Goal: Check status: Check status

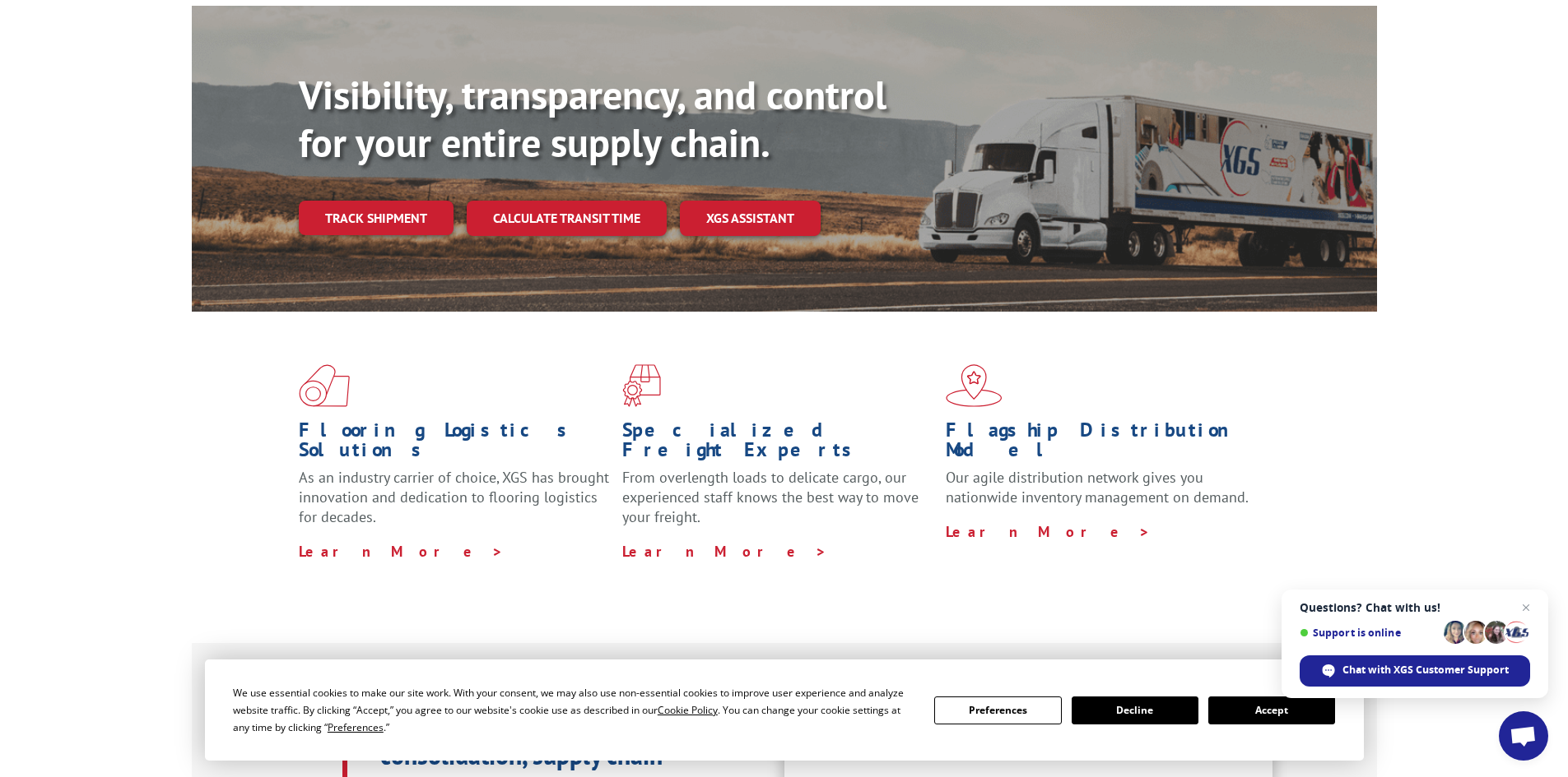
scroll to position [164, 0]
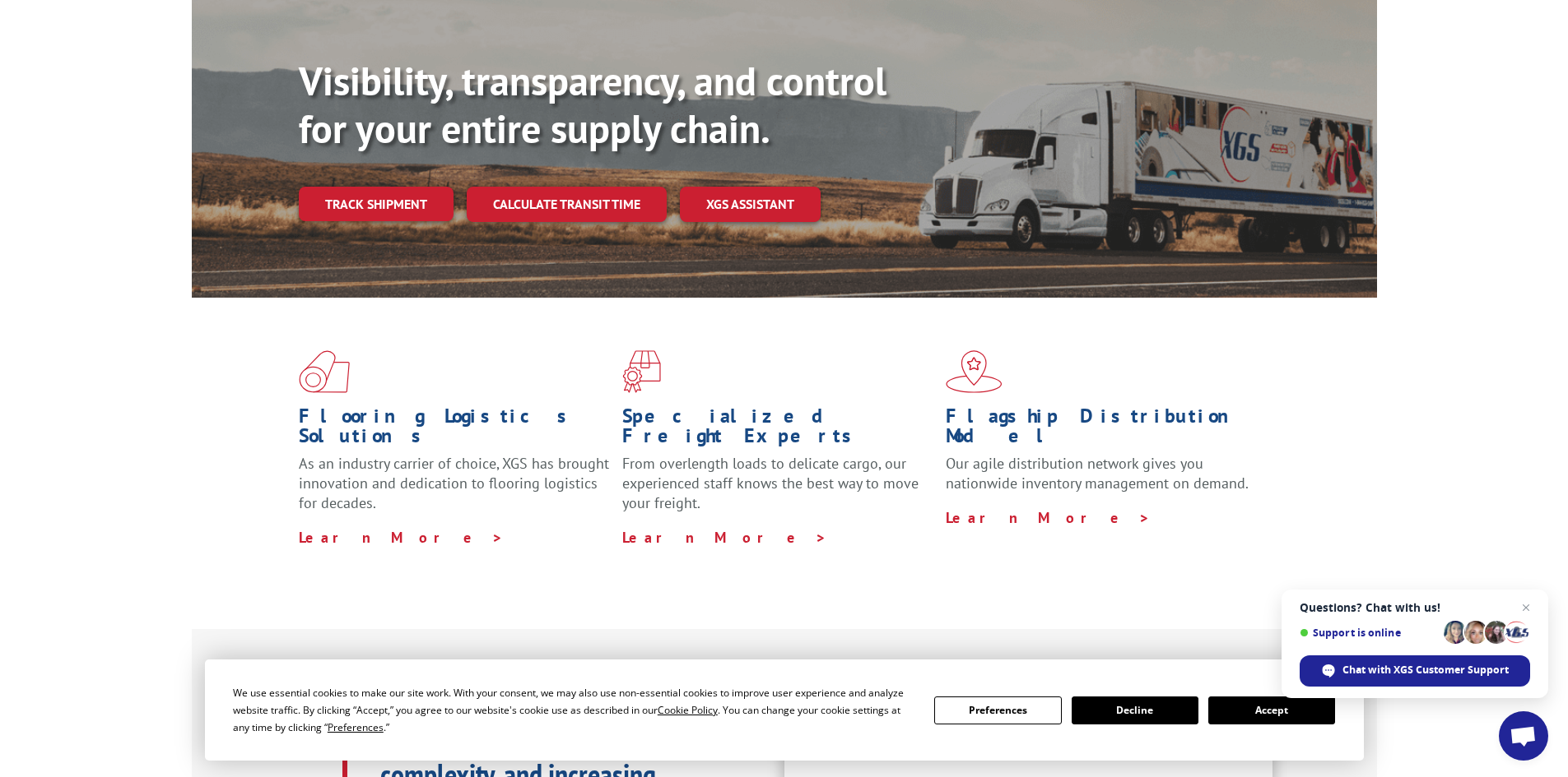
click at [1523, 595] on span "Questions? Chat with us! Support is online Chat with XGS Customer Support" at bounding box center [1415, 644] width 267 height 108
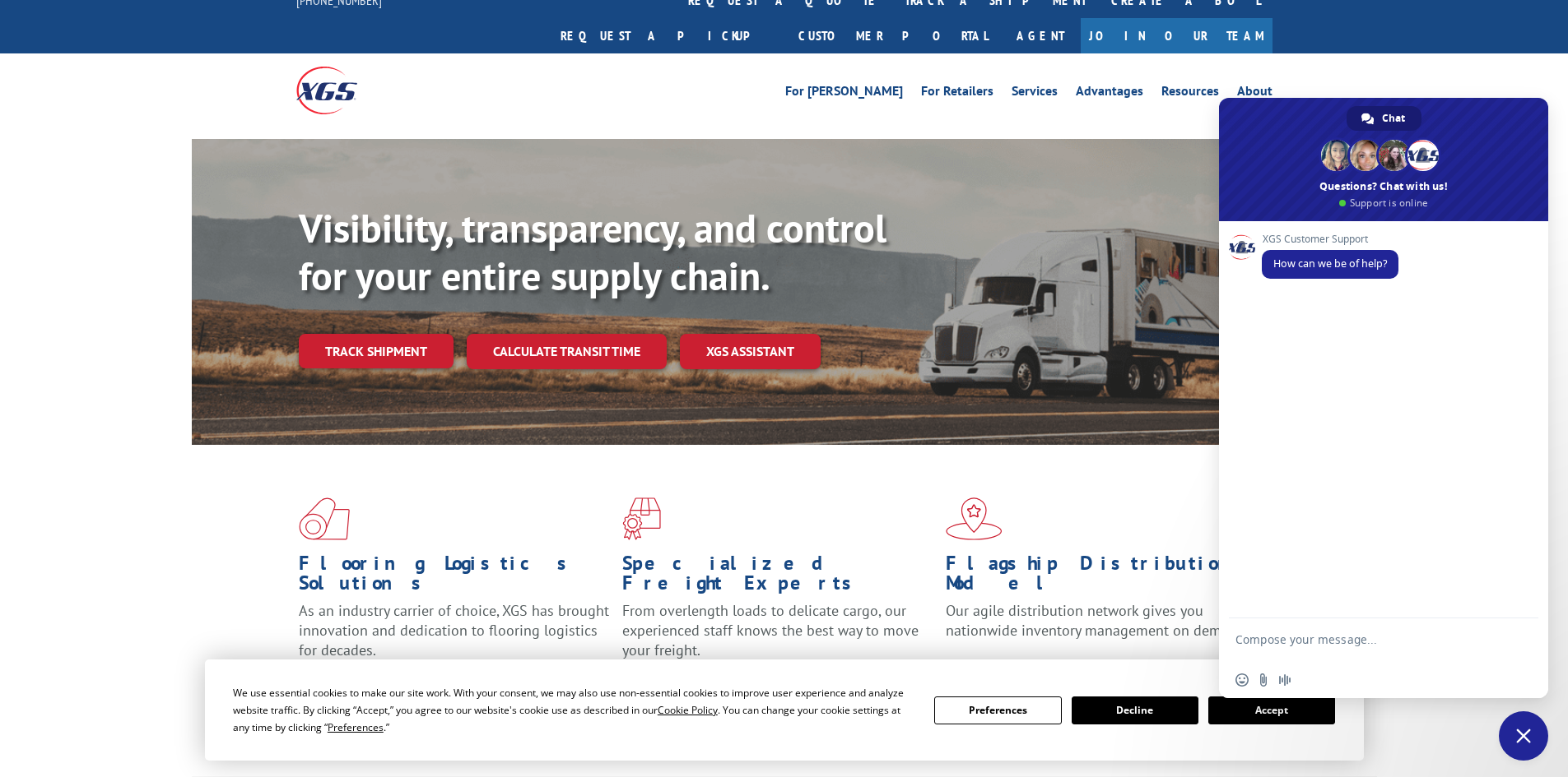
scroll to position [0, 0]
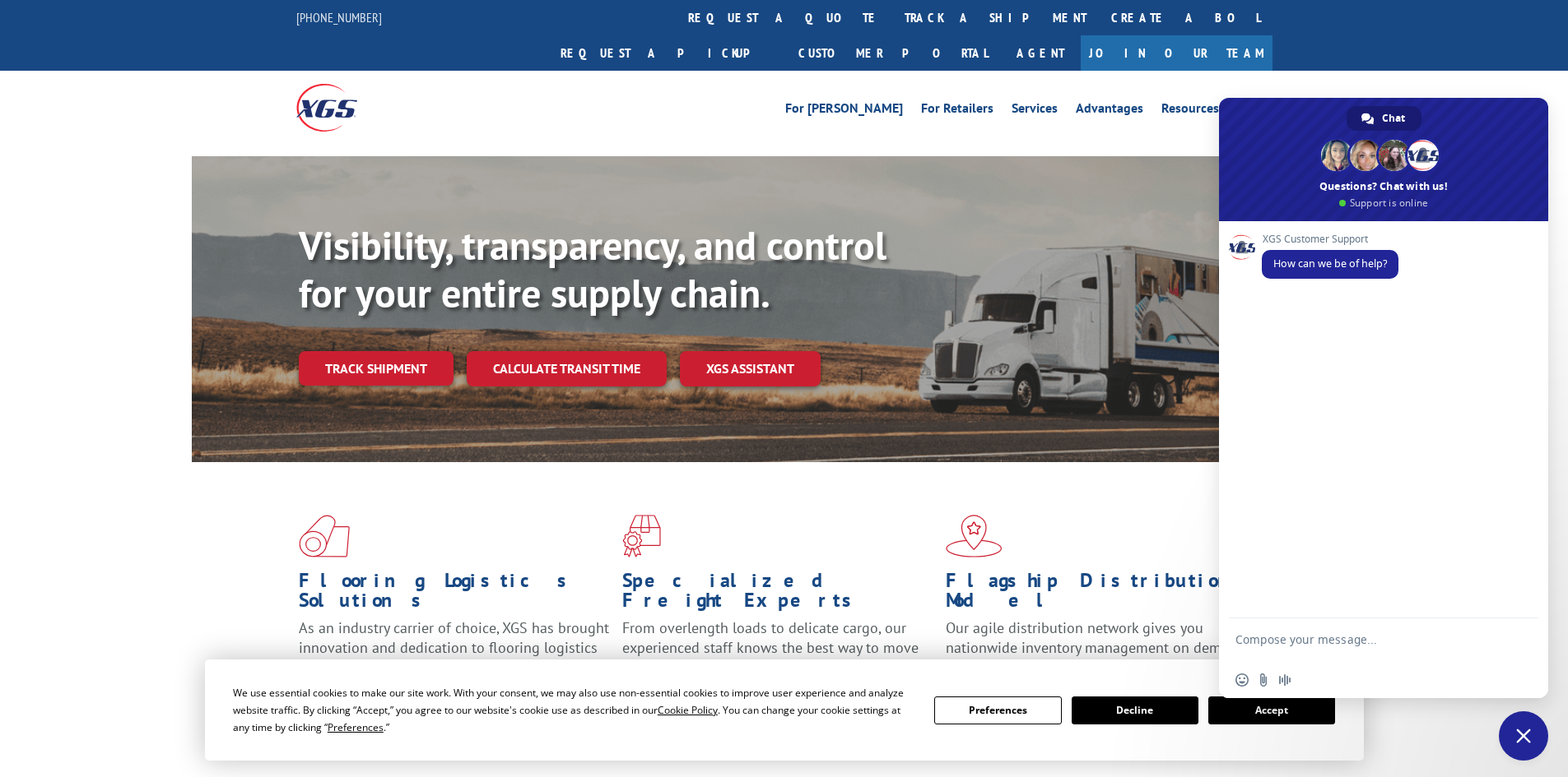
drag, startPoint x: 1123, startPoint y: 240, endPoint x: 1136, endPoint y: 245, distance: 13.9
click at [1123, 241] on div "Visibility, transparency, and control for your entire supply chain. Track shipm…" at bounding box center [837, 337] width 1078 height 229
click at [1511, 736] on span "Close chat" at bounding box center [1522, 736] width 49 height 49
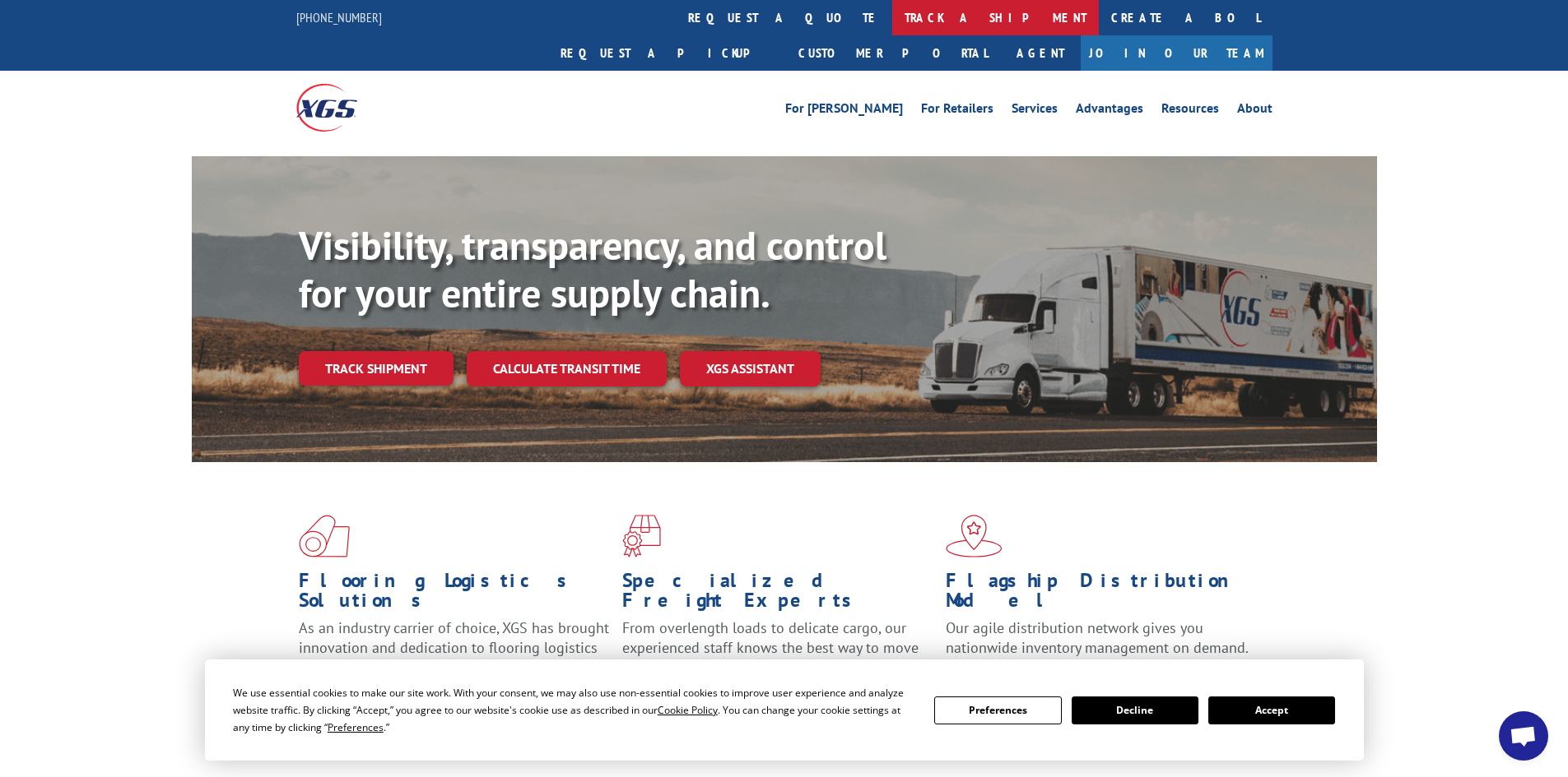
click at [892, 27] on link "track a shipment" at bounding box center [995, 18] width 206 height 35
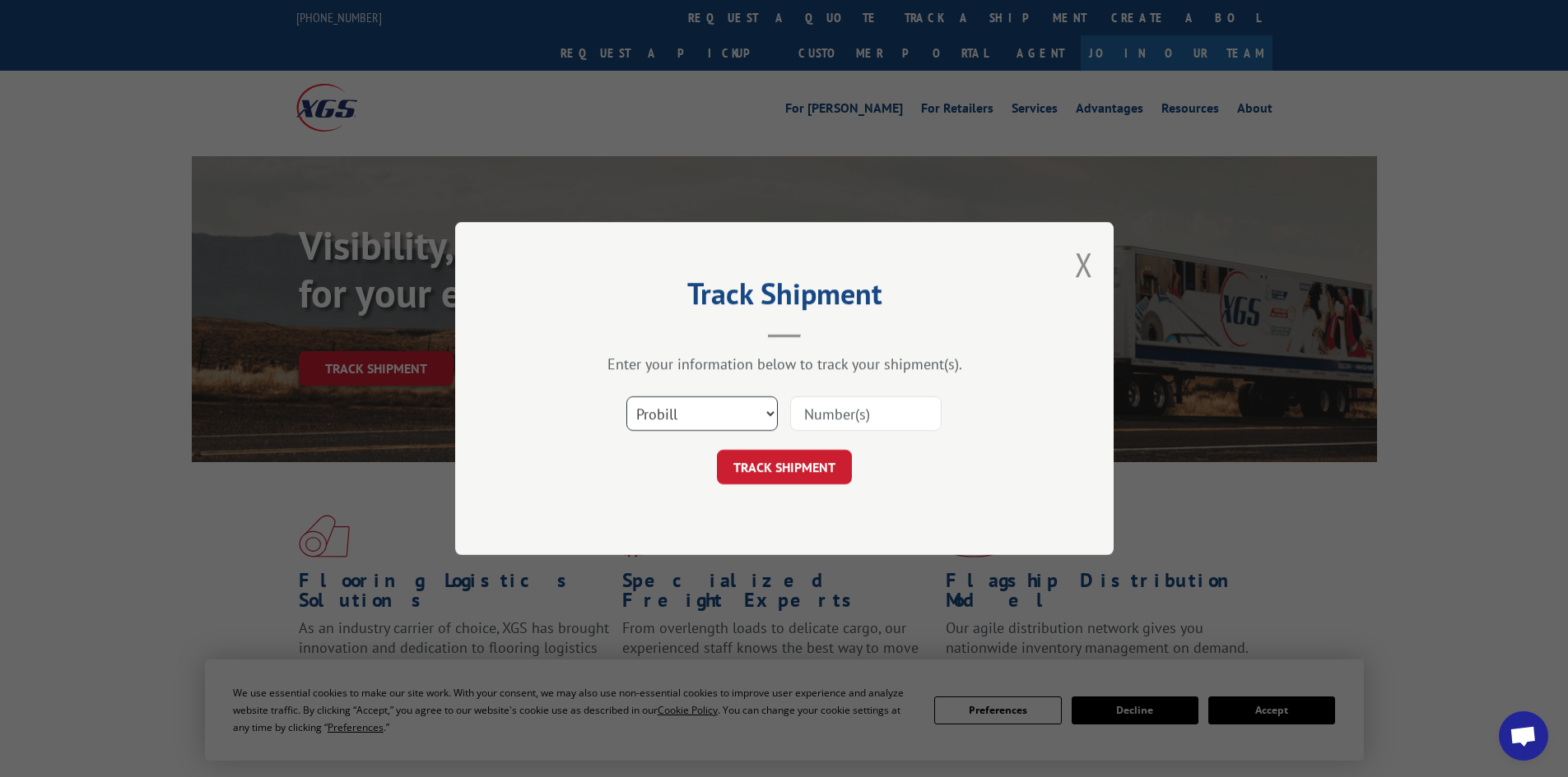
drag, startPoint x: 765, startPoint y: 412, endPoint x: 741, endPoint y: 376, distance: 43.3
click at [760, 412] on select "Select category... Probill BOL PO" at bounding box center [702, 413] width 151 height 35
select select "bol"
click at [626, 396] on select "Select category... Probill BOL PO" at bounding box center [702, 413] width 151 height 35
click at [805, 422] on input at bounding box center [865, 413] width 151 height 35
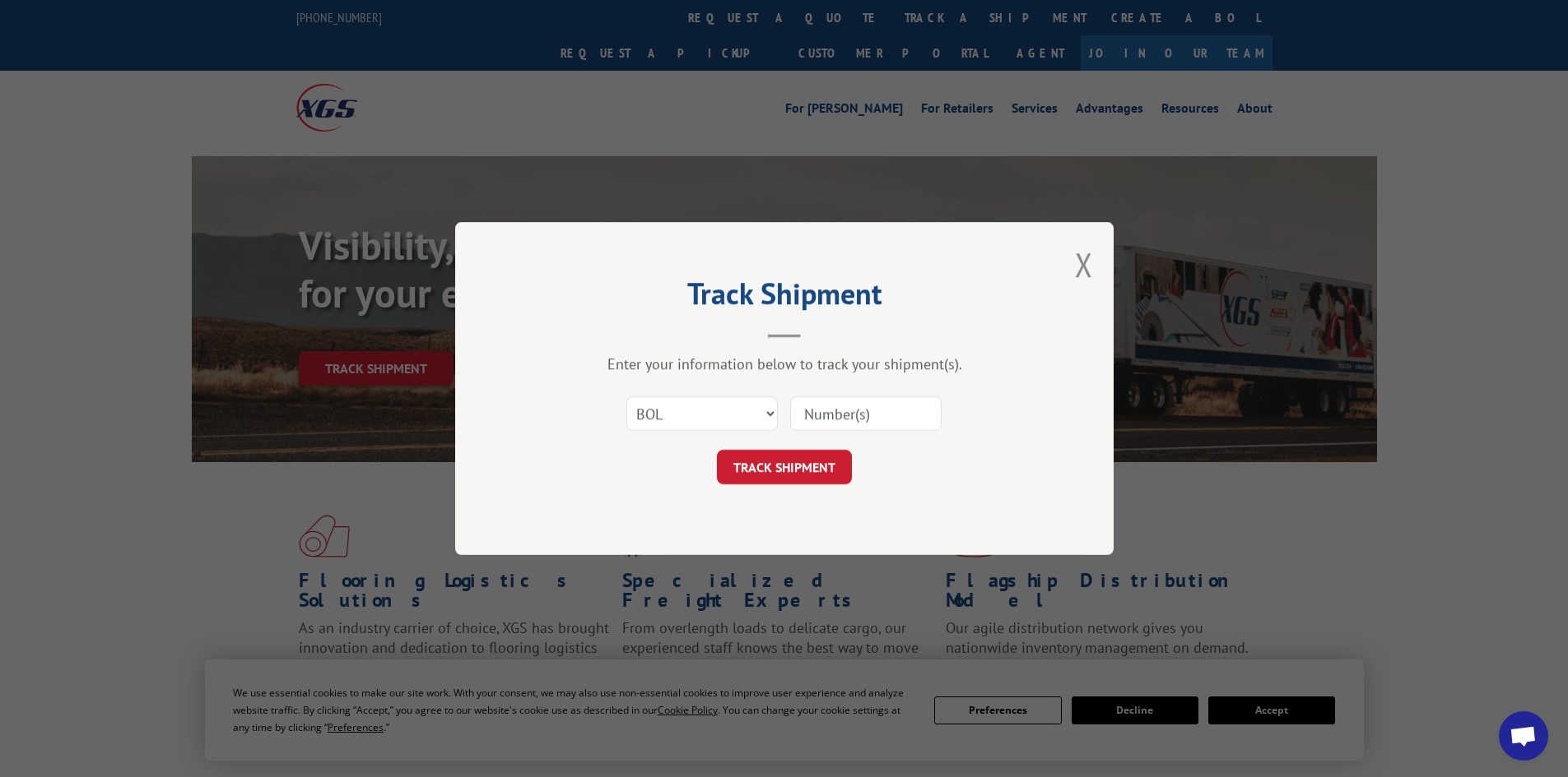
paste input "530-4663"
type input "530-4663"
click at [814, 476] on button "TRACK SHIPMENT" at bounding box center [784, 466] width 135 height 35
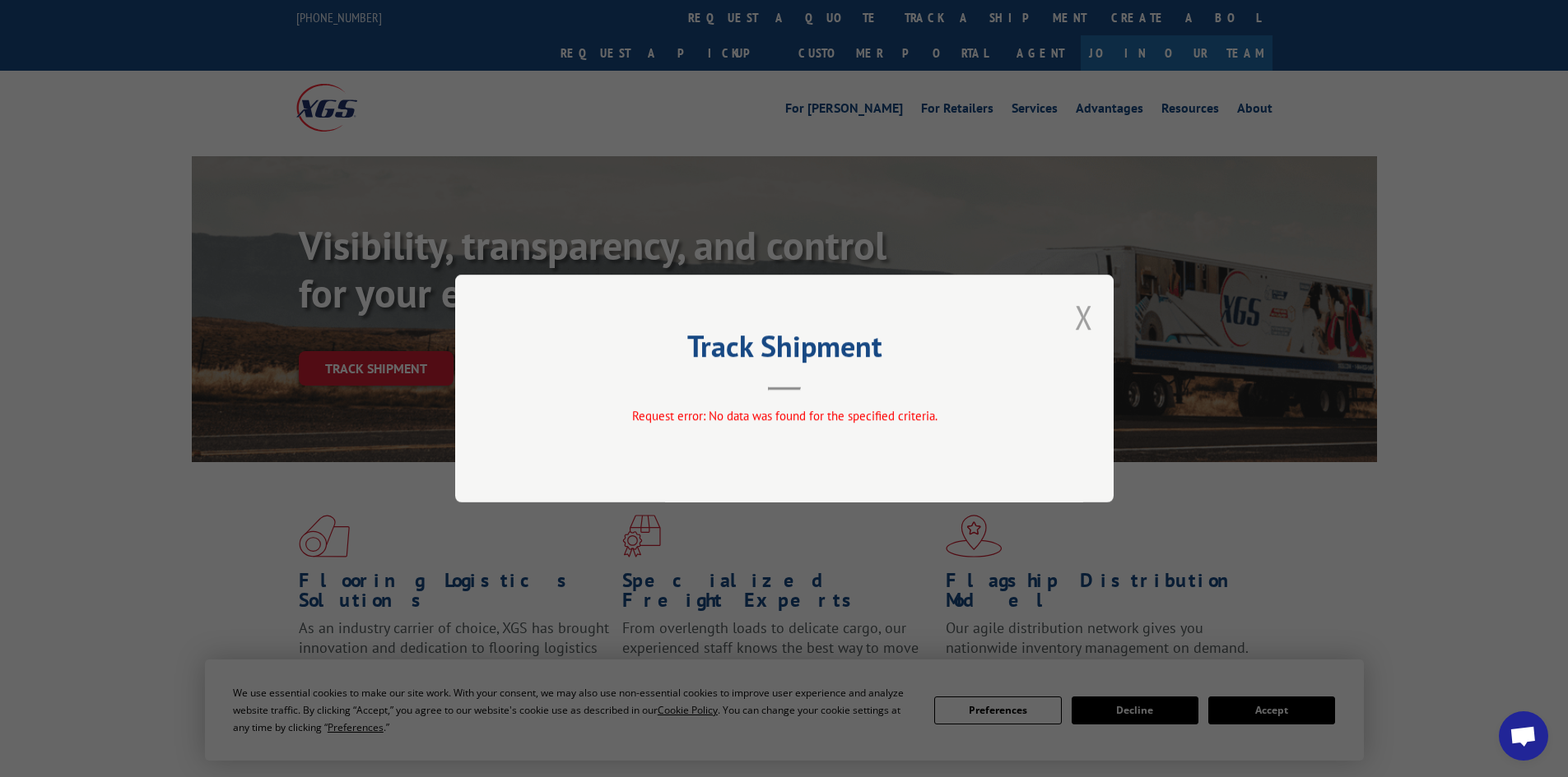
click at [1086, 313] on button "Close modal" at bounding box center [1083, 317] width 18 height 44
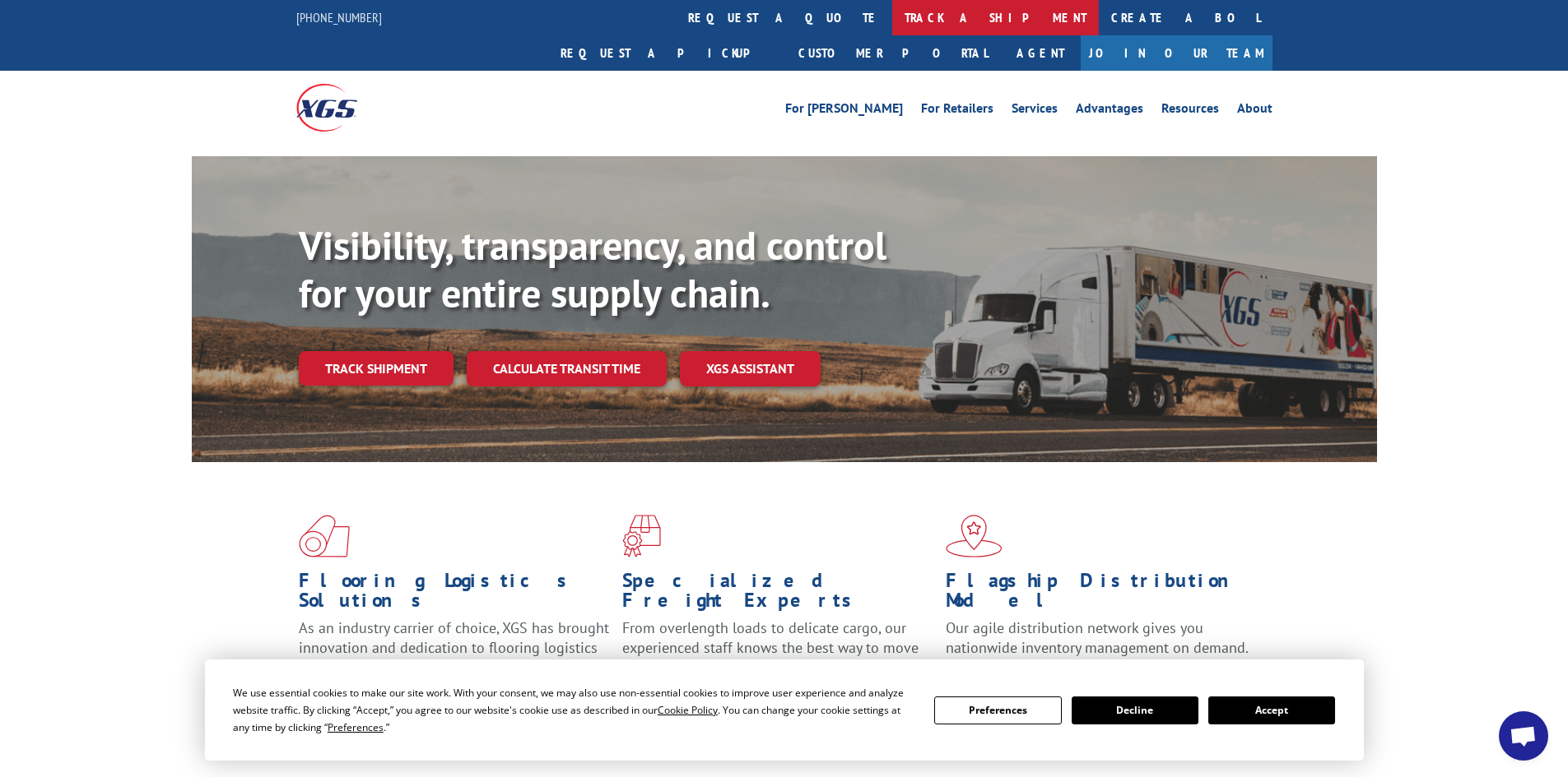
click at [892, 13] on link "track a shipment" at bounding box center [995, 18] width 206 height 35
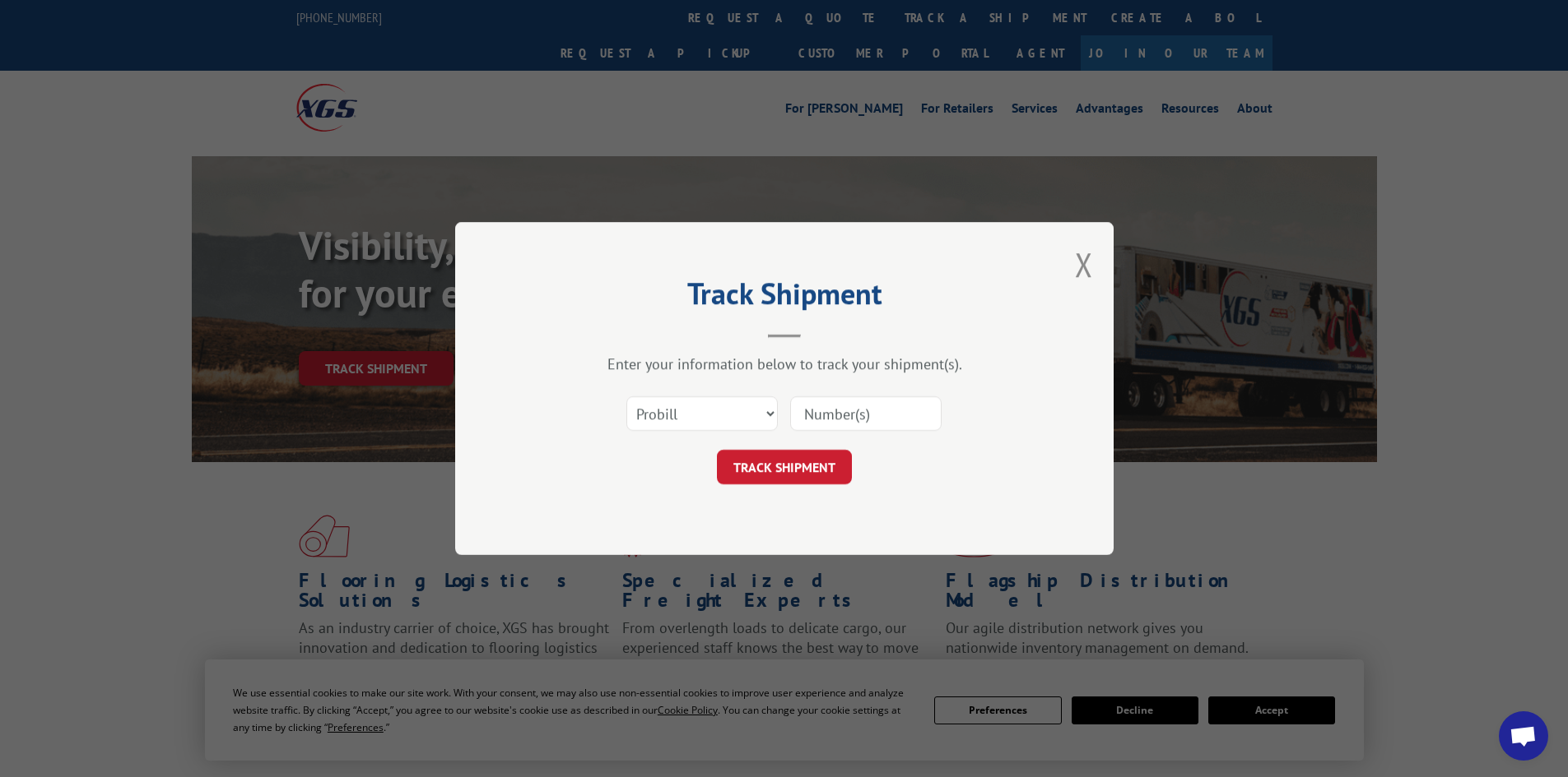
click at [831, 412] on input at bounding box center [865, 413] width 151 height 35
paste input "1Z3933080342352050"
type input "1Z3933080342352050"
click at [817, 465] on button "TRACK SHIPMENT" at bounding box center [784, 466] width 135 height 35
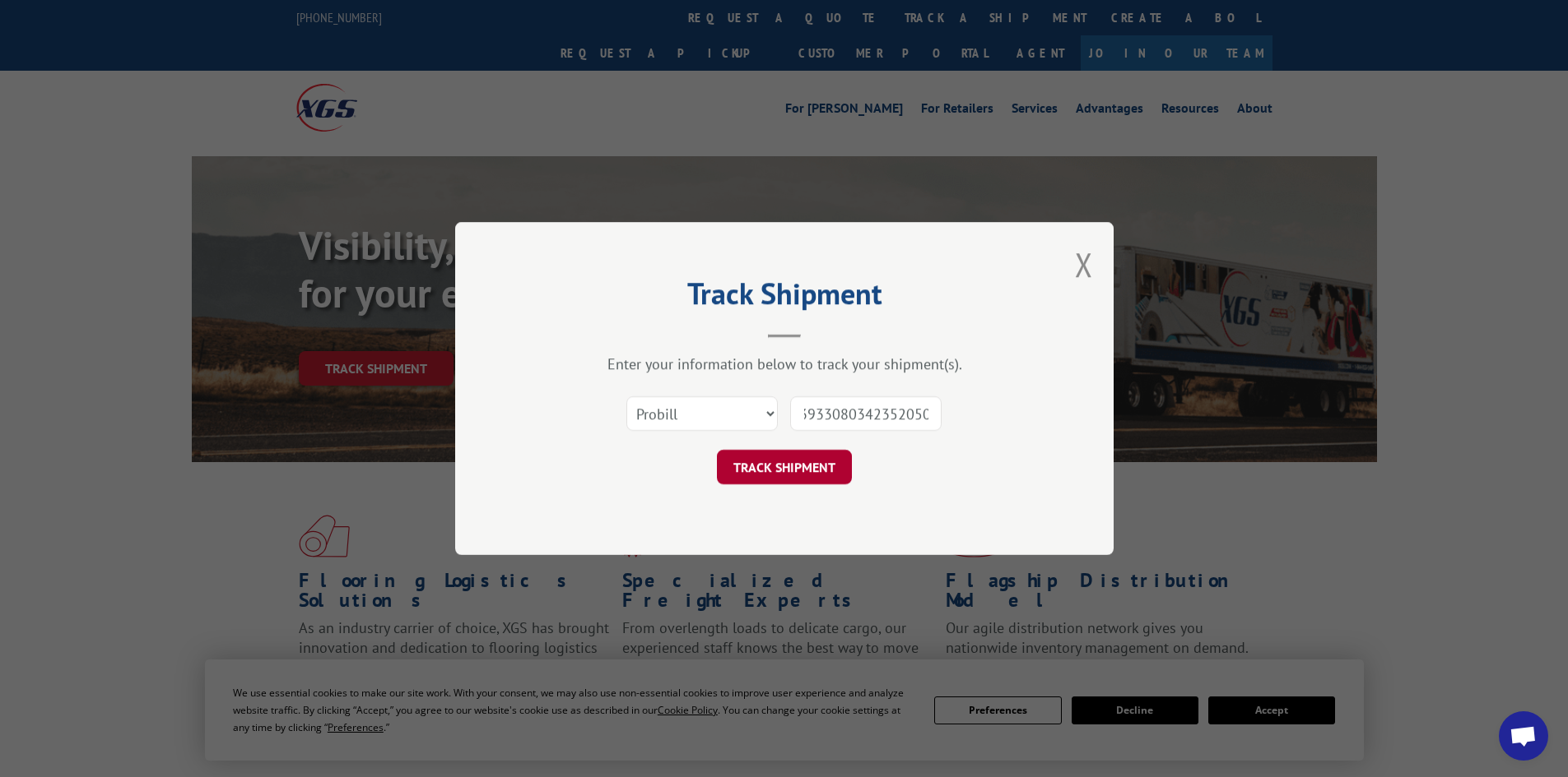
scroll to position [0, 0]
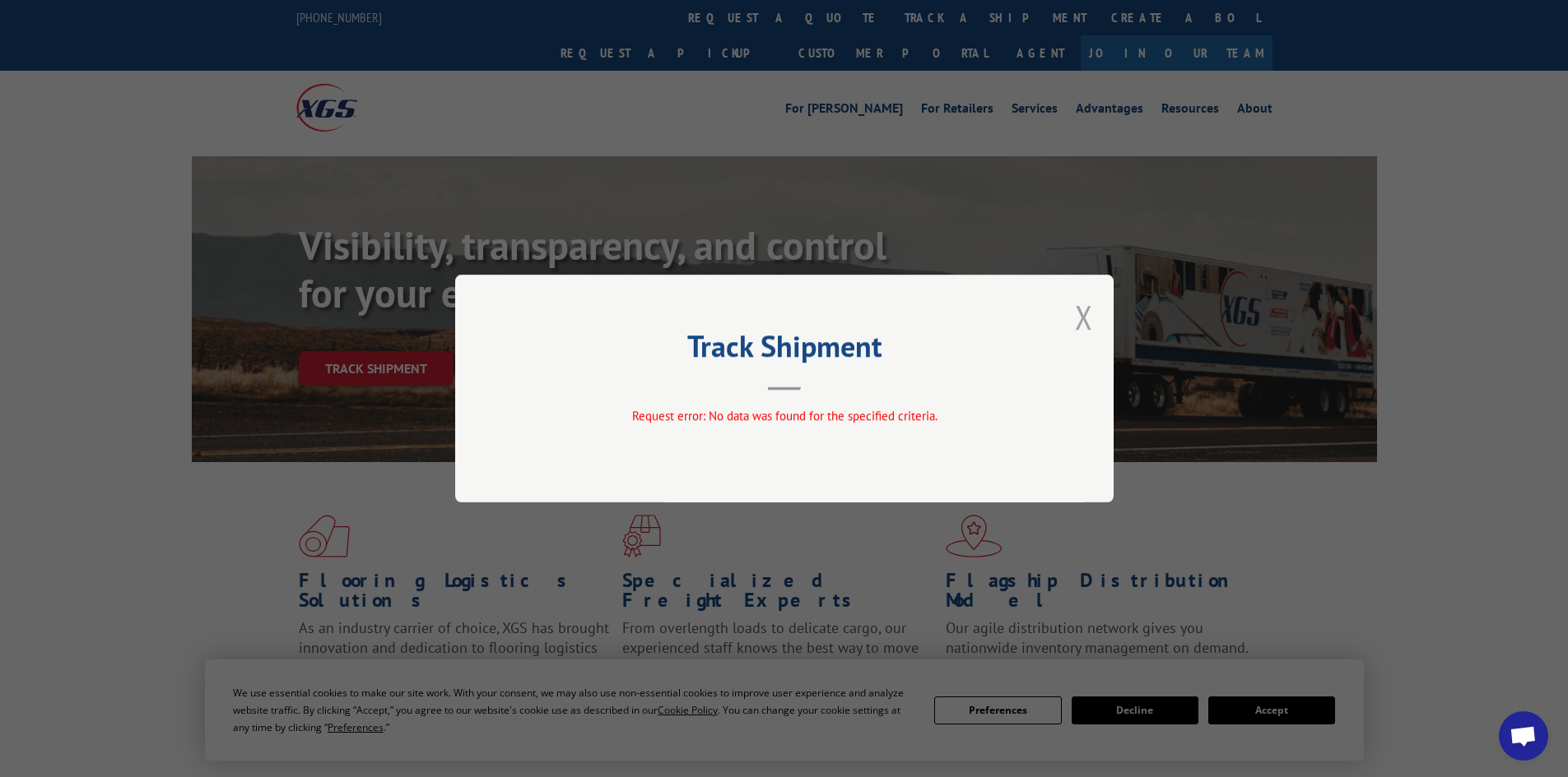
click at [1081, 310] on button "Close modal" at bounding box center [1083, 317] width 18 height 44
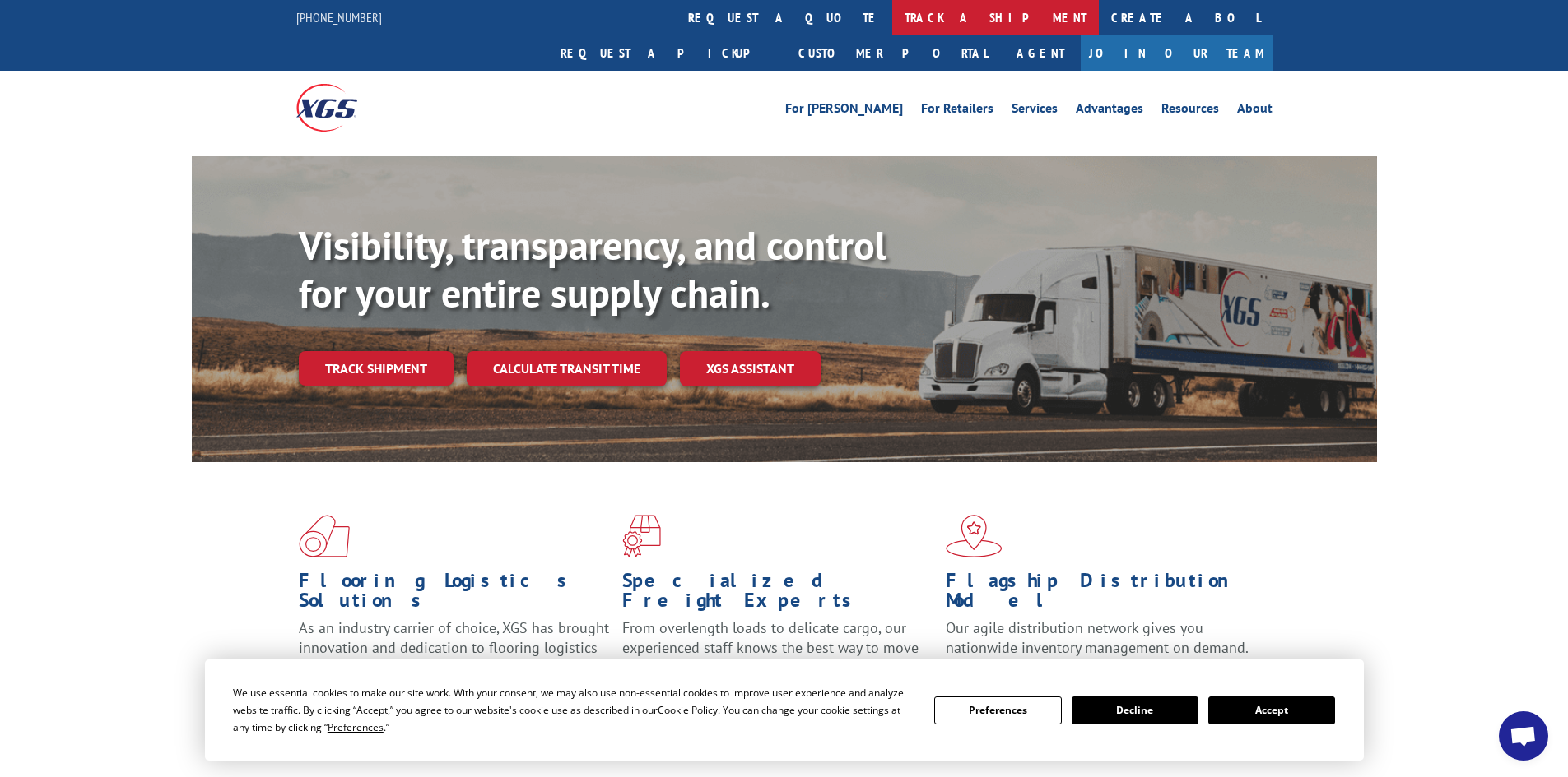
click at [892, 17] on link "track a shipment" at bounding box center [995, 18] width 206 height 35
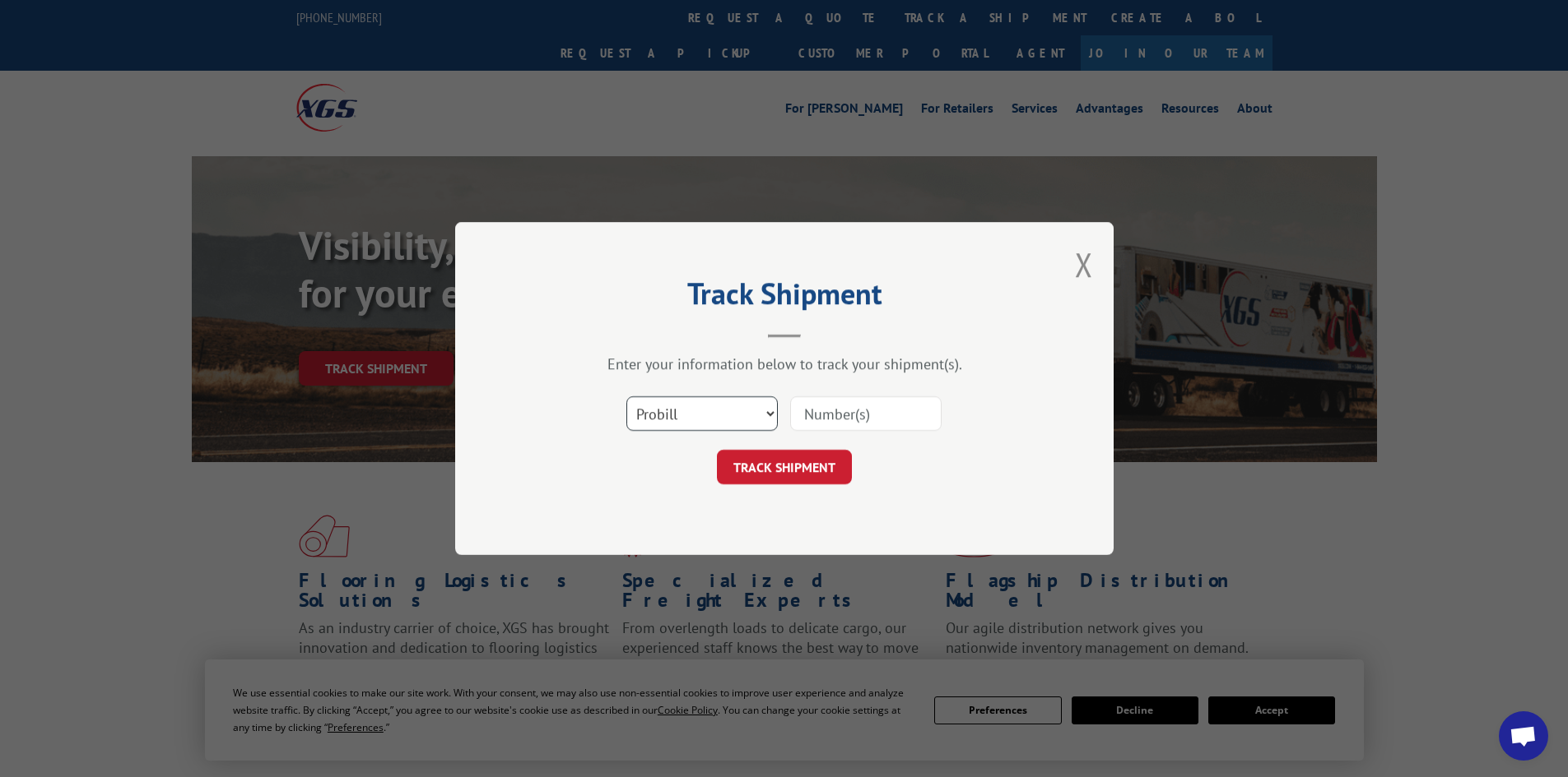
click at [739, 413] on select "Select category... Probill BOL PO" at bounding box center [702, 413] width 151 height 35
select select "bol"
click at [626, 396] on select "Select category... Probill BOL PO" at bounding box center [702, 413] width 151 height 35
click at [804, 421] on input at bounding box center [865, 413] width 151 height 35
paste input "5382352"
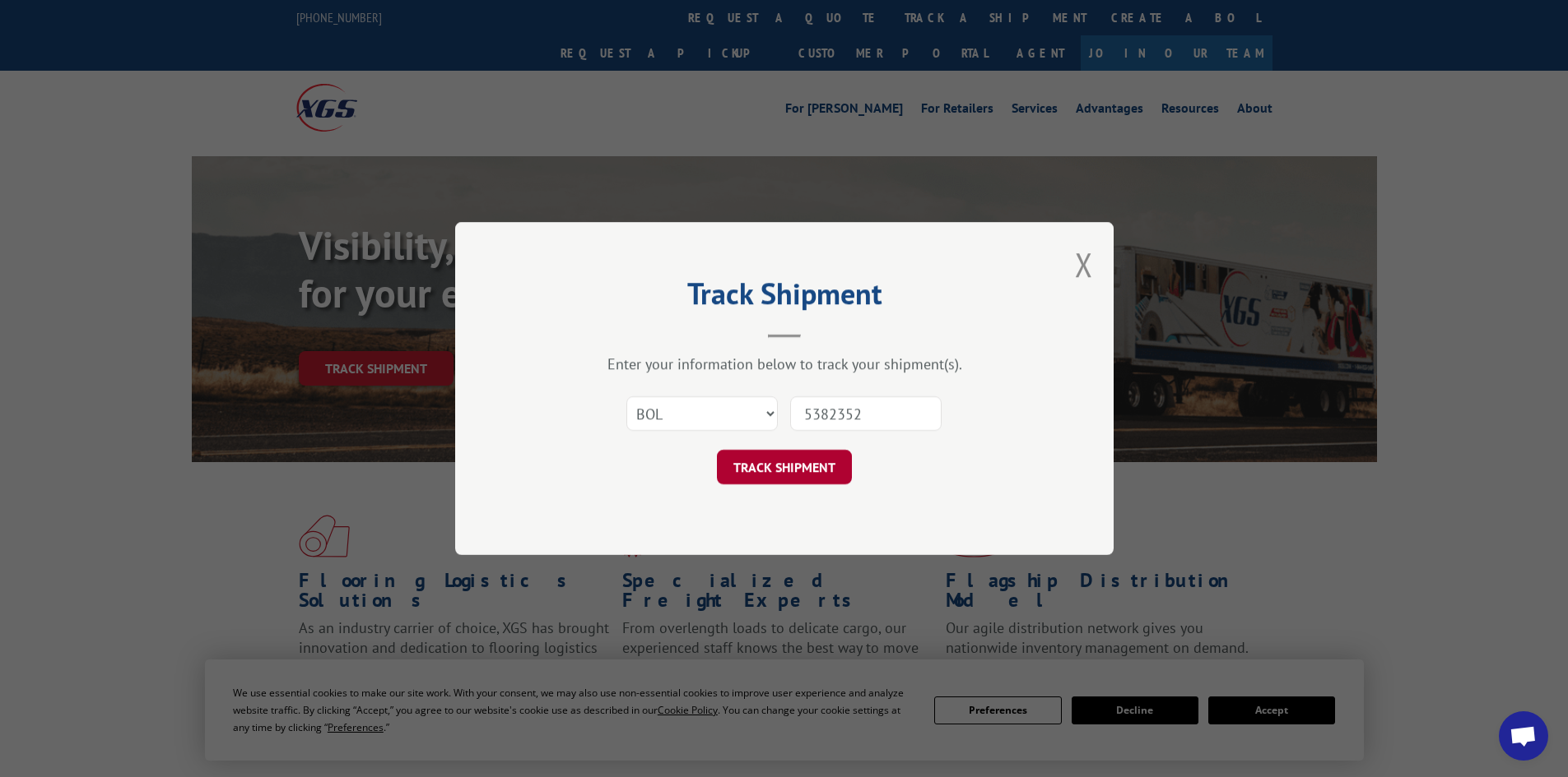
type input "5382352"
click at [796, 465] on button "TRACK SHIPMENT" at bounding box center [784, 466] width 135 height 35
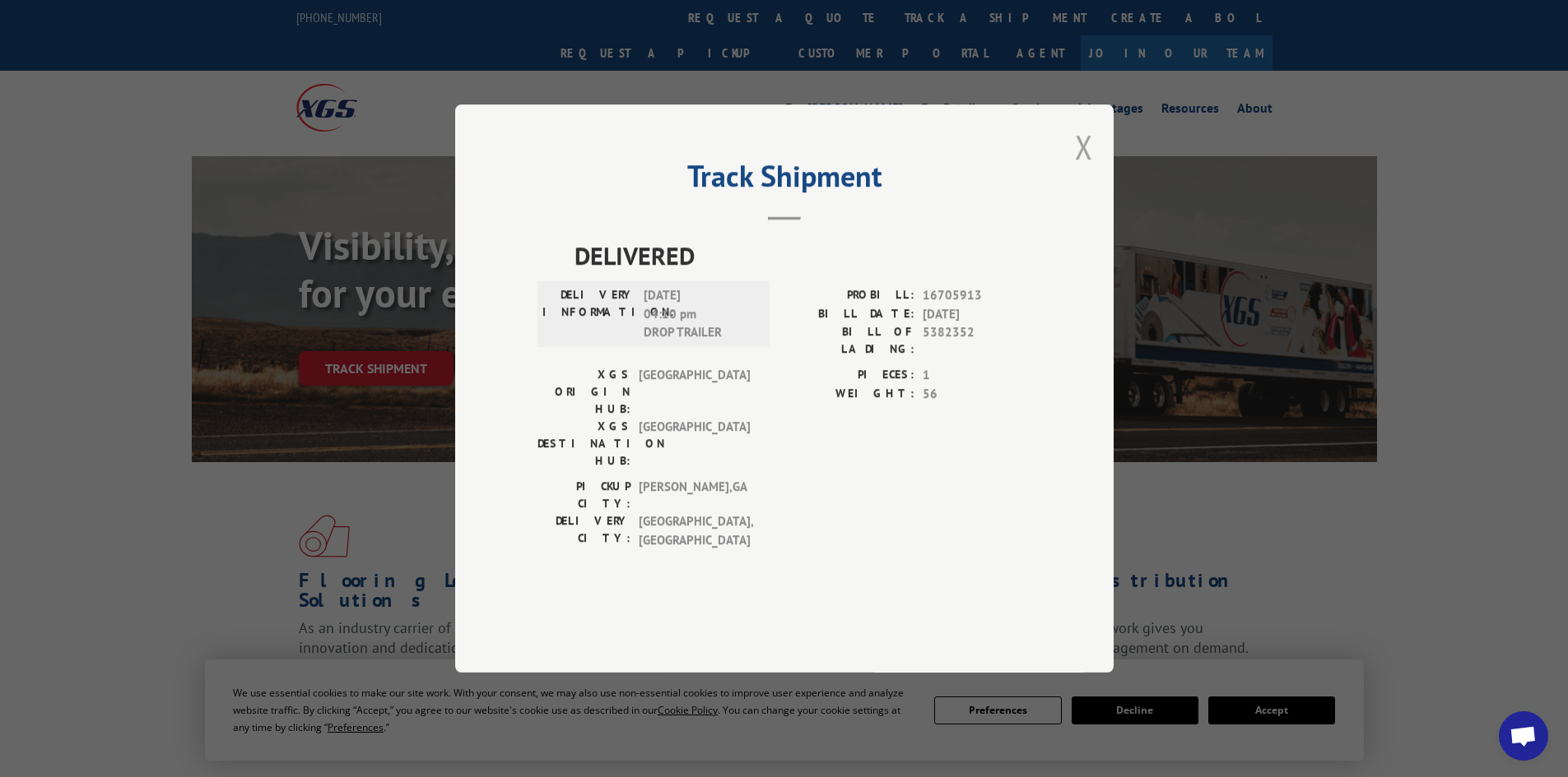
click at [1079, 169] on button "Close modal" at bounding box center [1083, 146] width 18 height 44
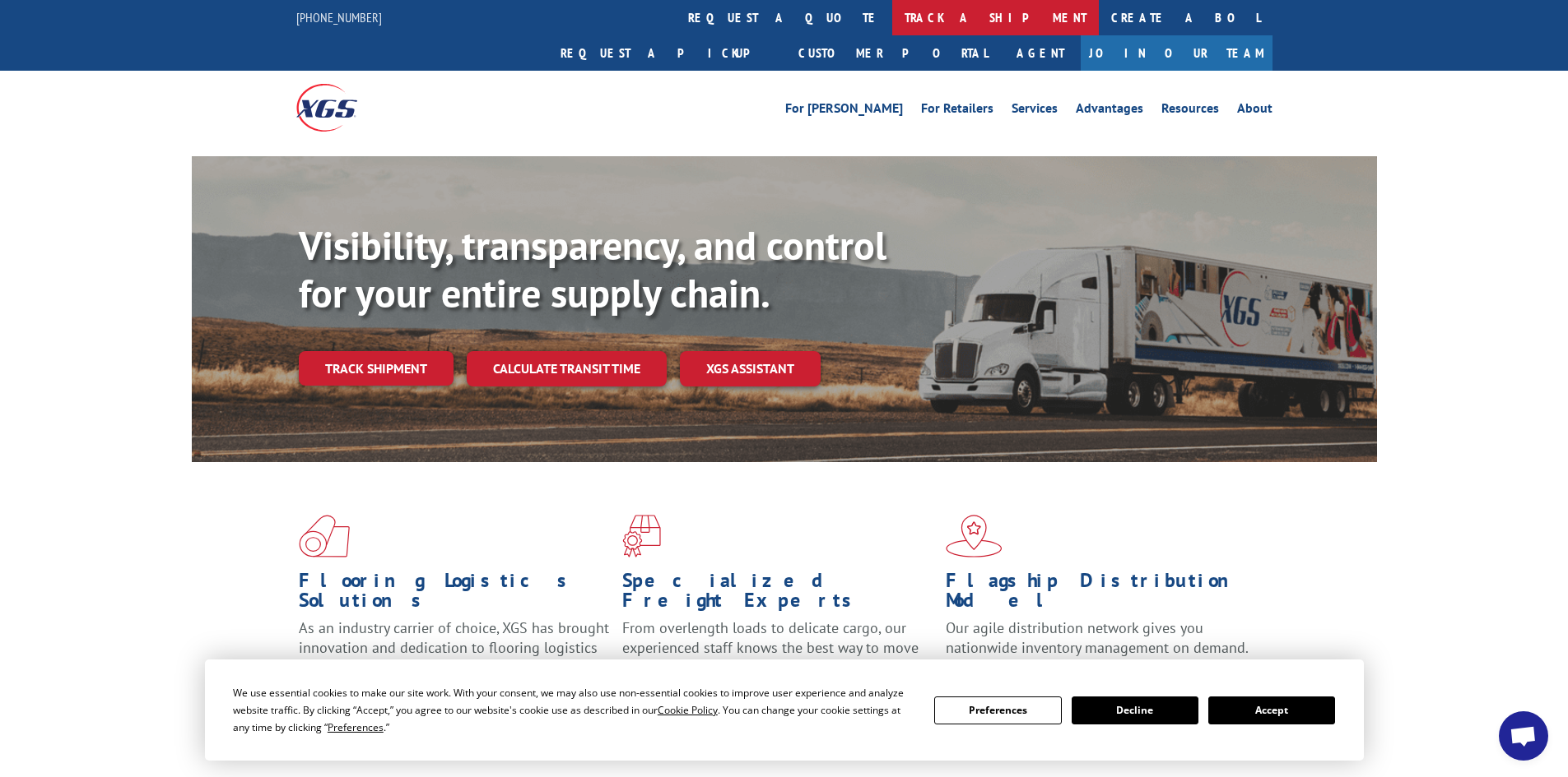
click at [892, 12] on link "track a shipment" at bounding box center [995, 18] width 206 height 35
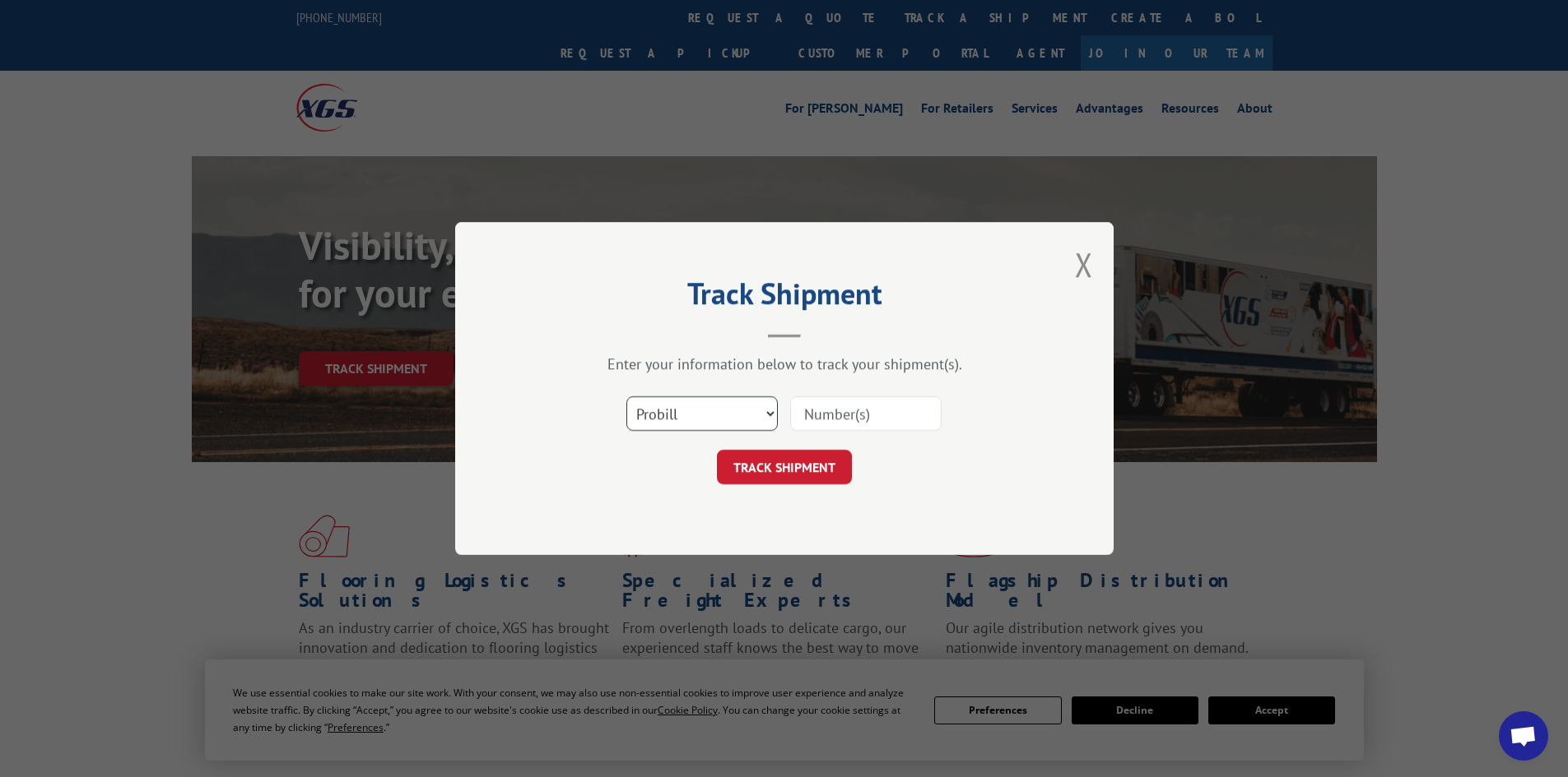
click at [743, 411] on select "Select category... Probill BOL PO" at bounding box center [702, 413] width 151 height 35
select select "po"
click at [626, 396] on select "Select category... Probill BOL PO" at bounding box center [702, 413] width 151 height 35
click at [819, 414] on input at bounding box center [865, 413] width 151 height 35
paste input "08524662"
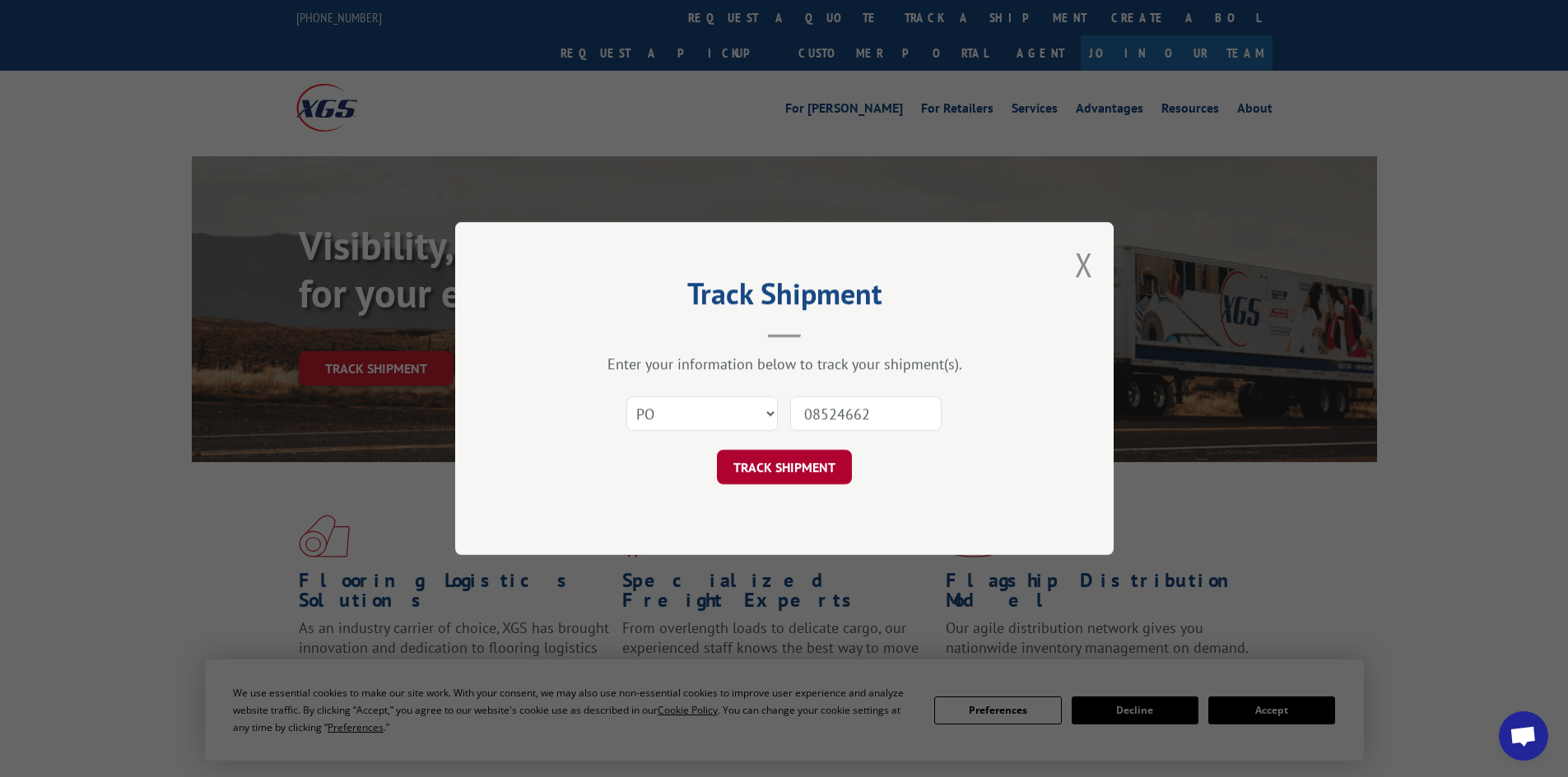
type input "08524662"
click at [800, 462] on button "TRACK SHIPMENT" at bounding box center [784, 466] width 135 height 35
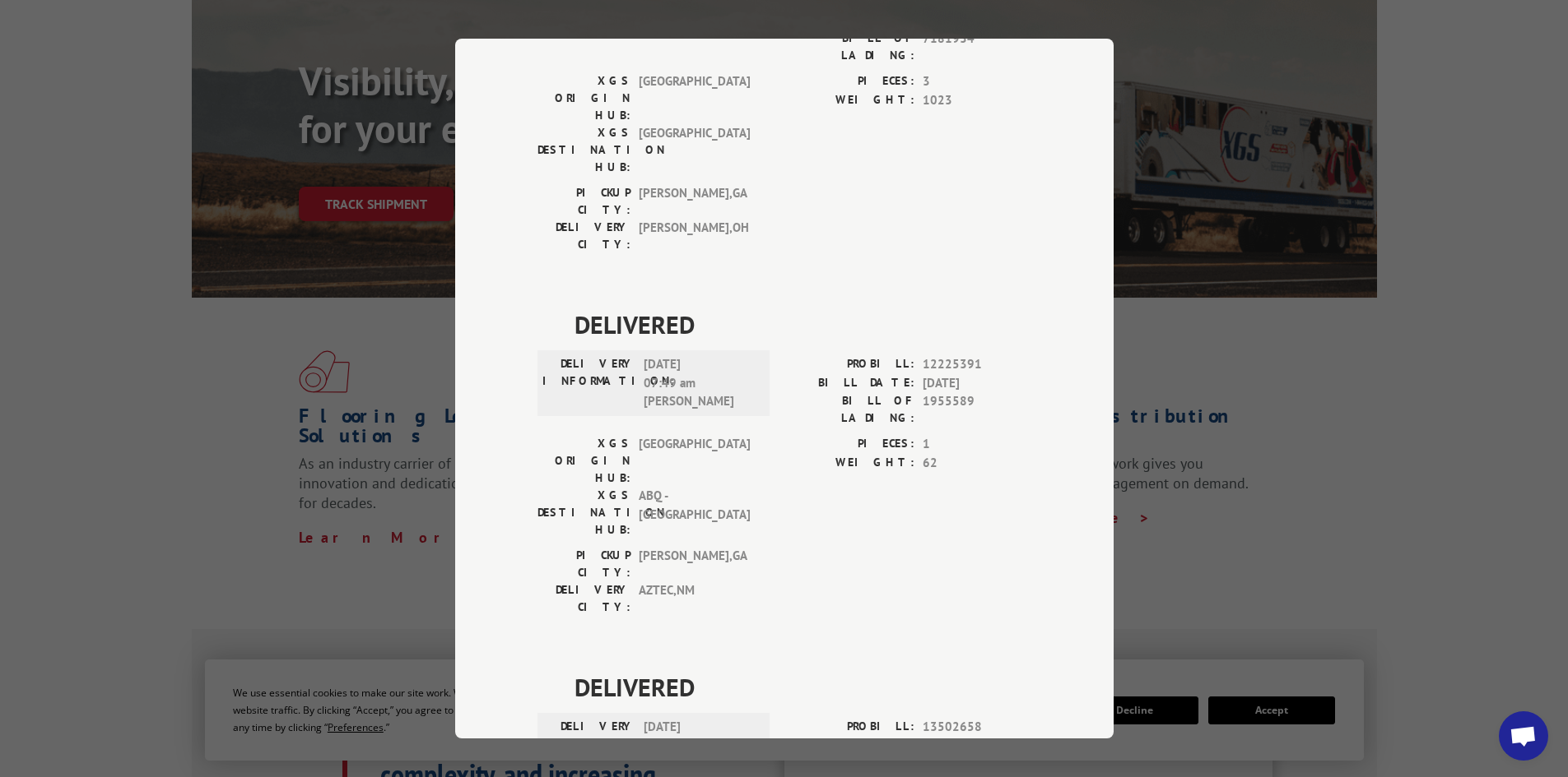
scroll to position [261, 0]
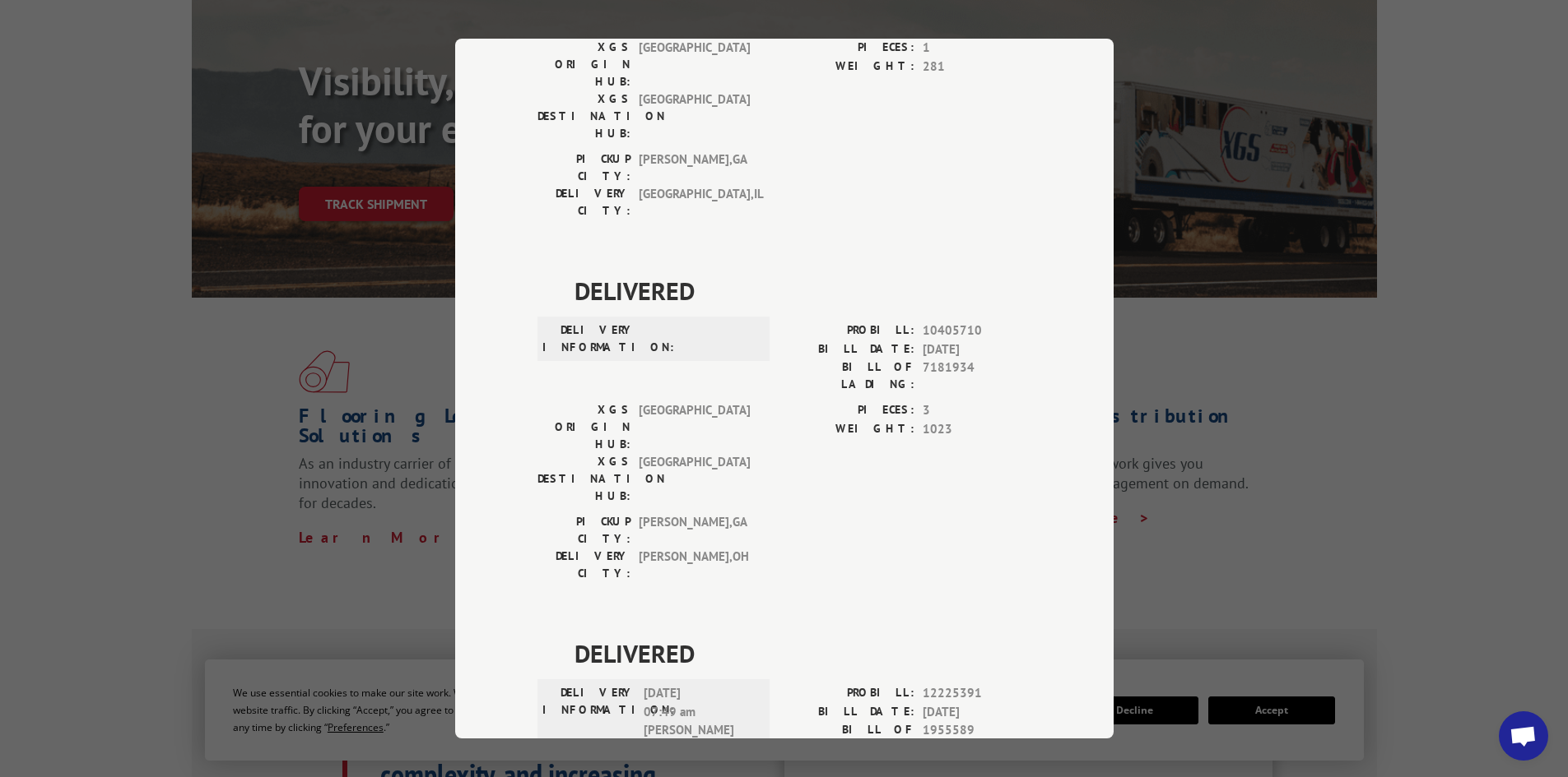
click at [1282, 169] on div "Track Shipment DELIVERED DELIVERY INFORMATION: PROBILL: 10141220 BILL DATE: [DA…" at bounding box center [784, 388] width 1568 height 777
click at [262, 442] on div "Track Shipment DELIVERED DELIVERY INFORMATION: PROBILL: 10141220 BILL DATE: [DA…" at bounding box center [784, 388] width 1568 height 777
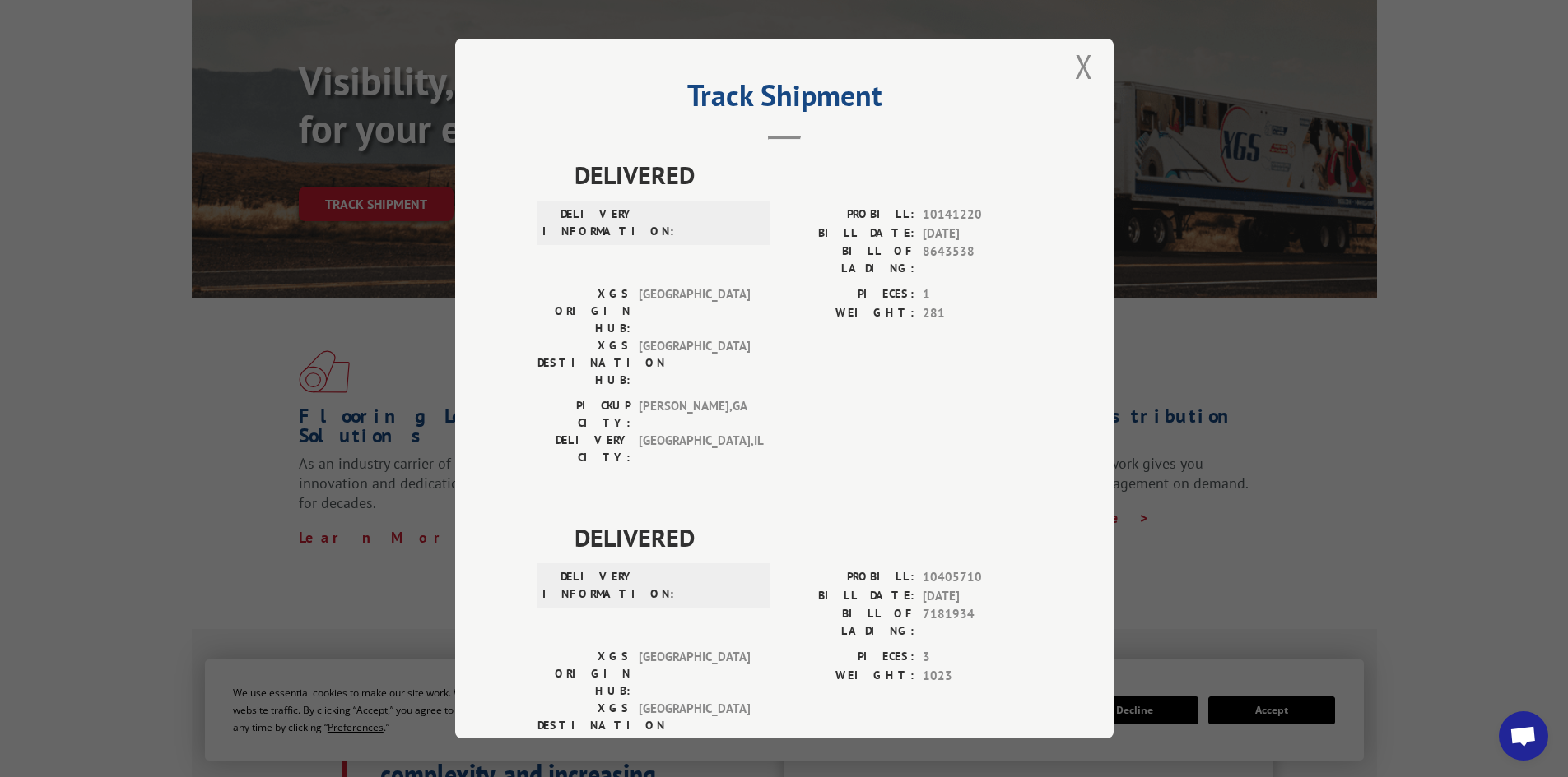
scroll to position [0, 0]
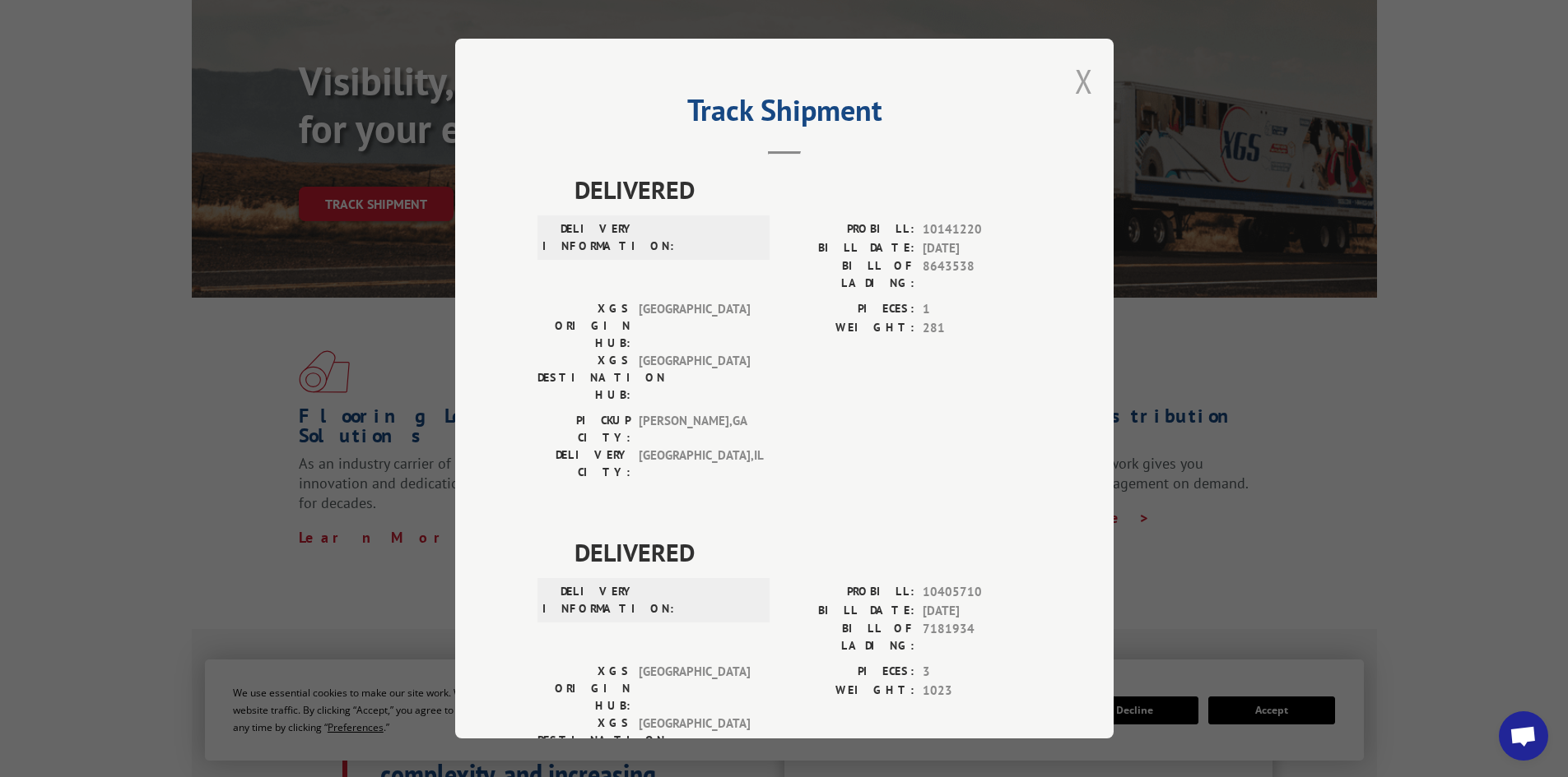
click at [1084, 63] on button "Close modal" at bounding box center [1083, 80] width 18 height 44
